Goal: Transaction & Acquisition: Subscribe to service/newsletter

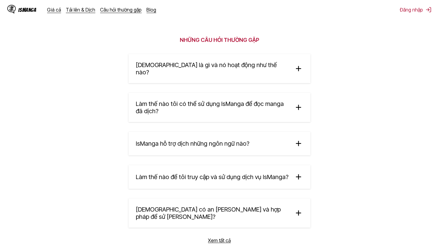
scroll to position [1031, 0]
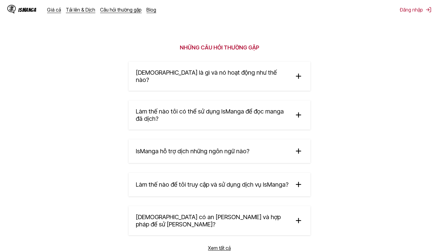
click at [300, 72] on img at bounding box center [298, 76] width 9 height 9
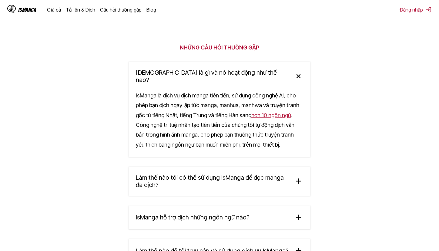
click at [289, 174] on span "Làm thế nào tôi có thể sử dụng IsManga để đọc manga đã dịch?" at bounding box center [212, 181] width 153 height 15
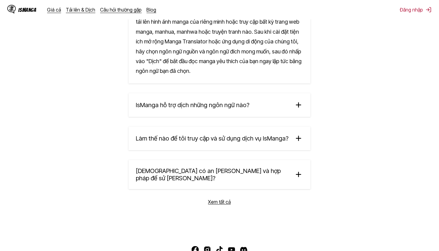
scroll to position [1232, 0]
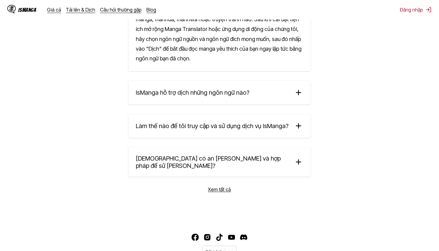
click at [250, 81] on summary "IsManga hỗ trợ dịch những ngôn ngữ nào?" at bounding box center [220, 93] width 182 height 24
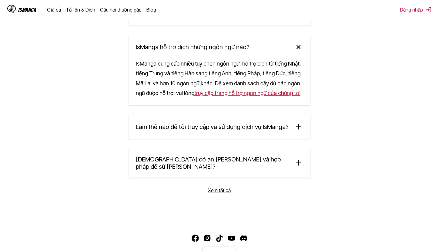
scroll to position [1278, 0]
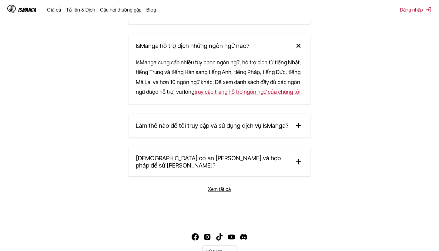
click at [235, 114] on summary "Làm thế nào để tôi truy cập và sử dụng dịch vụ IsManga?" at bounding box center [220, 126] width 182 height 24
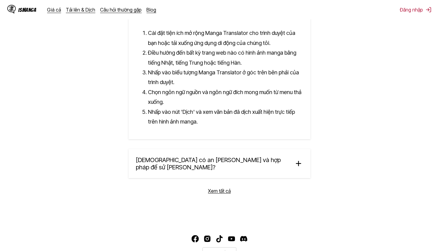
scroll to position [1395, 0]
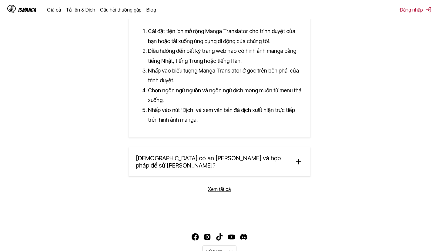
click at [204, 154] on font "[DEMOGRAPHIC_DATA] có an [PERSON_NAME] và hợp pháp để sử [PERSON_NAME]?" at bounding box center [208, 161] width 145 height 15
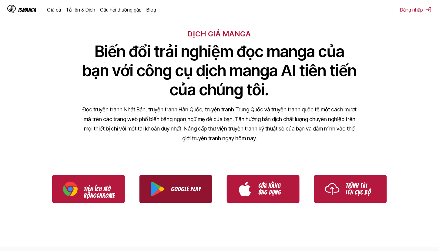
scroll to position [121, 0]
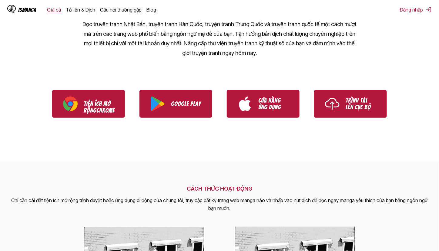
drag, startPoint x: 44, startPoint y: 4, endPoint x: 48, endPoint y: 7, distance: 4.5
click at [44, 4] on div "IsManga Giá cả [PERSON_NAME] & [PERSON_NAME] [PERSON_NAME] gặp Blog" at bounding box center [84, 9] width 154 height 19
click at [58, 12] on font "Giá cả" at bounding box center [54, 10] width 14 height 6
